Goal: Find specific page/section: Find specific page/section

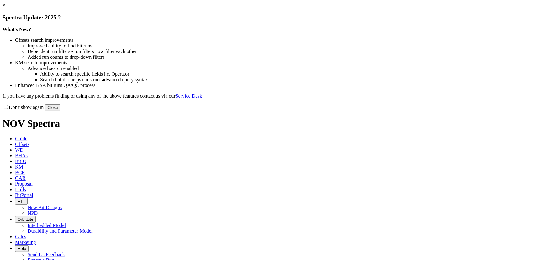
drag, startPoint x: 398, startPoint y: 170, endPoint x: 221, endPoint y: 89, distance: 195.4
click at [61, 111] on button "Close" at bounding box center [53, 107] width 16 height 7
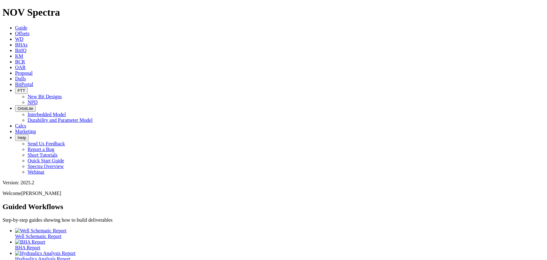
scroll to position [42, 0]
click at [29, 31] on span "Offsets" at bounding box center [22, 33] width 14 height 5
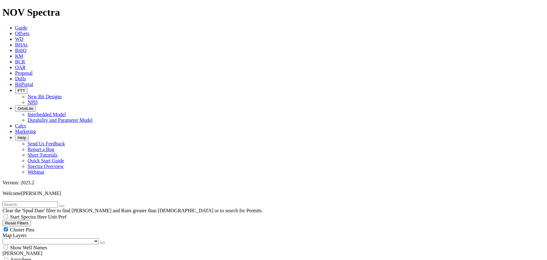
click at [24, 201] on input "text" at bounding box center [31, 204] width 56 height 7
type input "bpx"
click at [66, 205] on button "submit" at bounding box center [68, 206] width 5 height 2
click at [62, 226] on div "Cluster Pins" at bounding box center [274, 229] width 542 height 6
checkbox input "false"
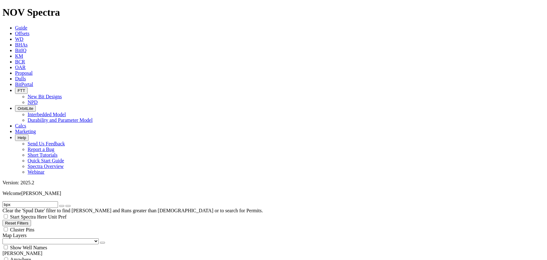
drag, startPoint x: 35, startPoint y: 63, endPoint x: 34, endPoint y: 67, distance: 4.0
click at [35, 238] on select "US Counties [GEOGRAPHIC_DATA], [GEOGRAPHIC_DATA] [GEOGRAPHIC_DATA], [GEOGRAPHIC…" at bounding box center [51, 241] width 96 height 6
click at [4, 238] on select "US Counties [GEOGRAPHIC_DATA], [GEOGRAPHIC_DATA] [GEOGRAPHIC_DATA], [GEOGRAPHIC…" at bounding box center [51, 241] width 96 height 6
